Goal: Transaction & Acquisition: Purchase product/service

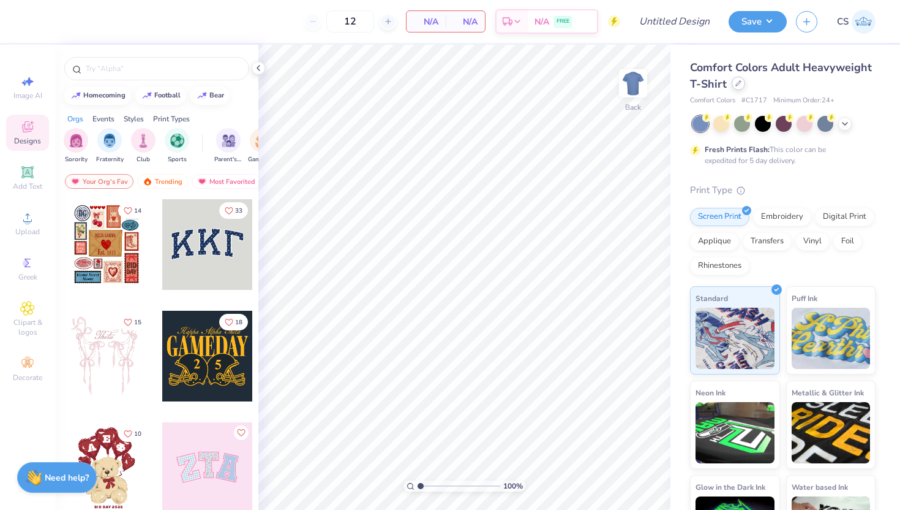
click at [742, 80] on div at bounding box center [738, 83] width 13 height 13
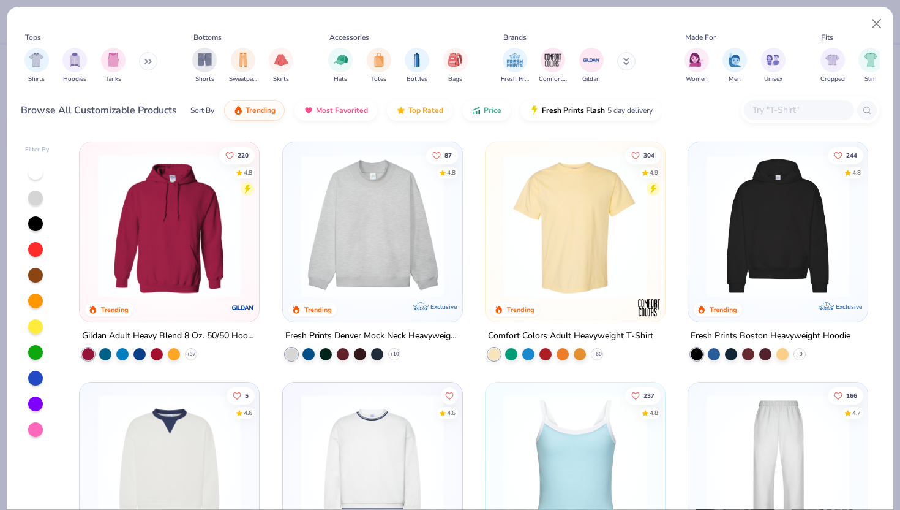
click at [781, 109] on input "text" at bounding box center [798, 110] width 94 height 14
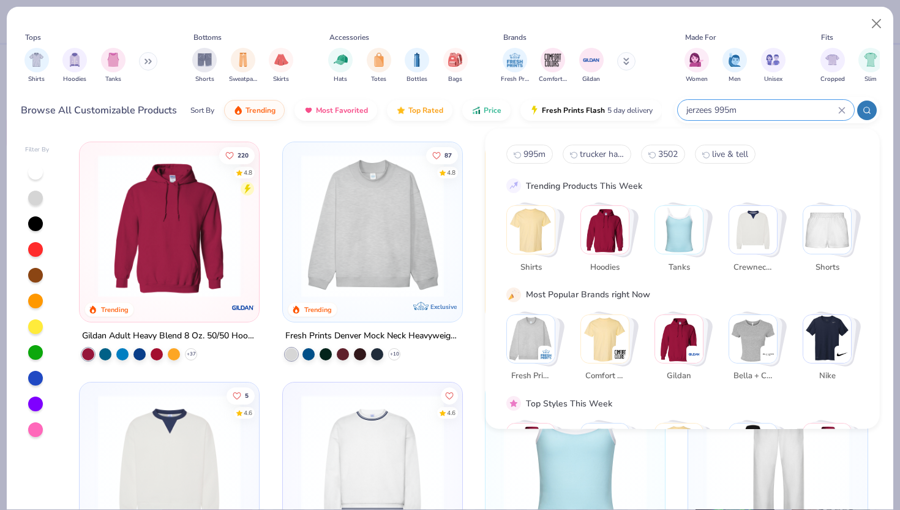
type input "jerzees 995m"
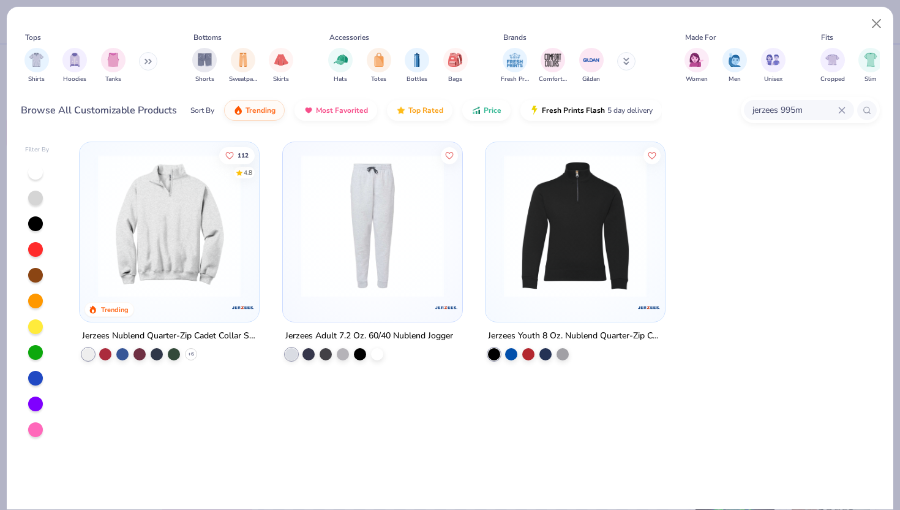
click at [145, 271] on img at bounding box center [169, 225] width 155 height 143
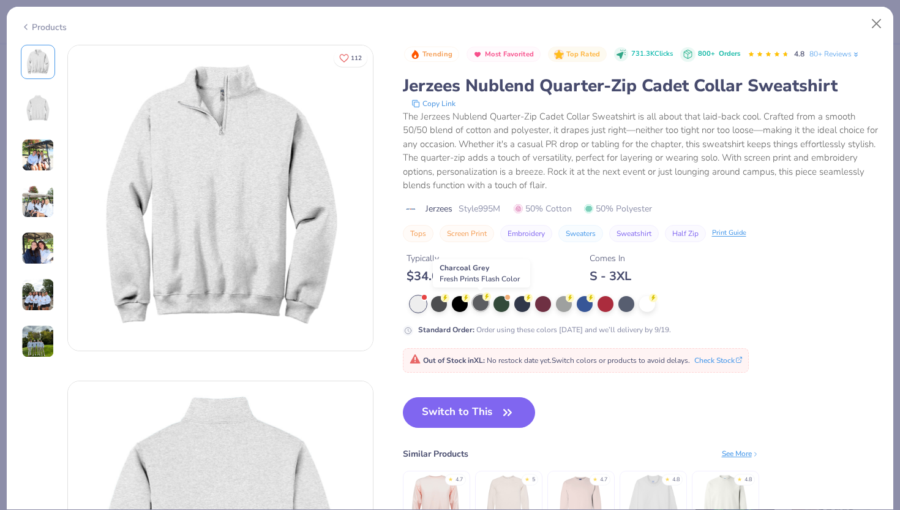
click at [481, 297] on div at bounding box center [481, 303] width 16 height 16
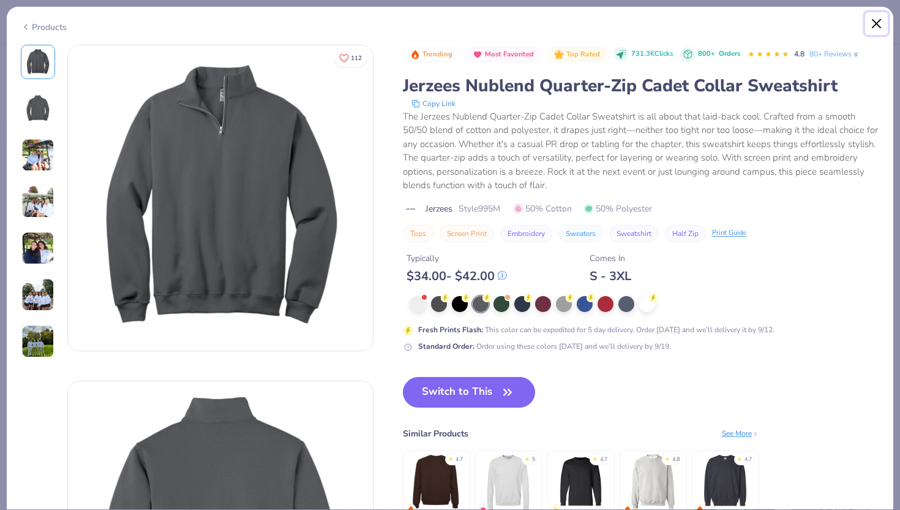
click at [877, 23] on button "Close" at bounding box center [876, 23] width 23 height 23
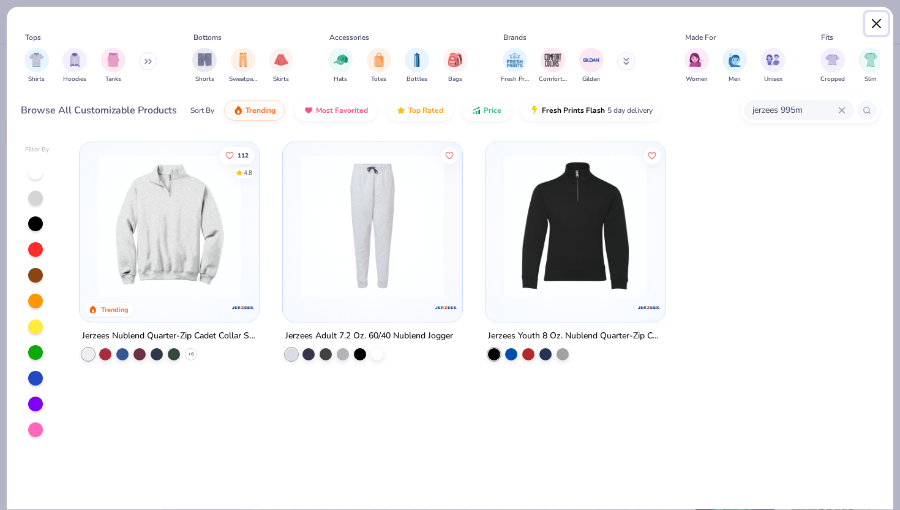
click at [872, 31] on button "Close" at bounding box center [876, 23] width 23 height 23
